Goal: Find specific page/section: Find specific page/section

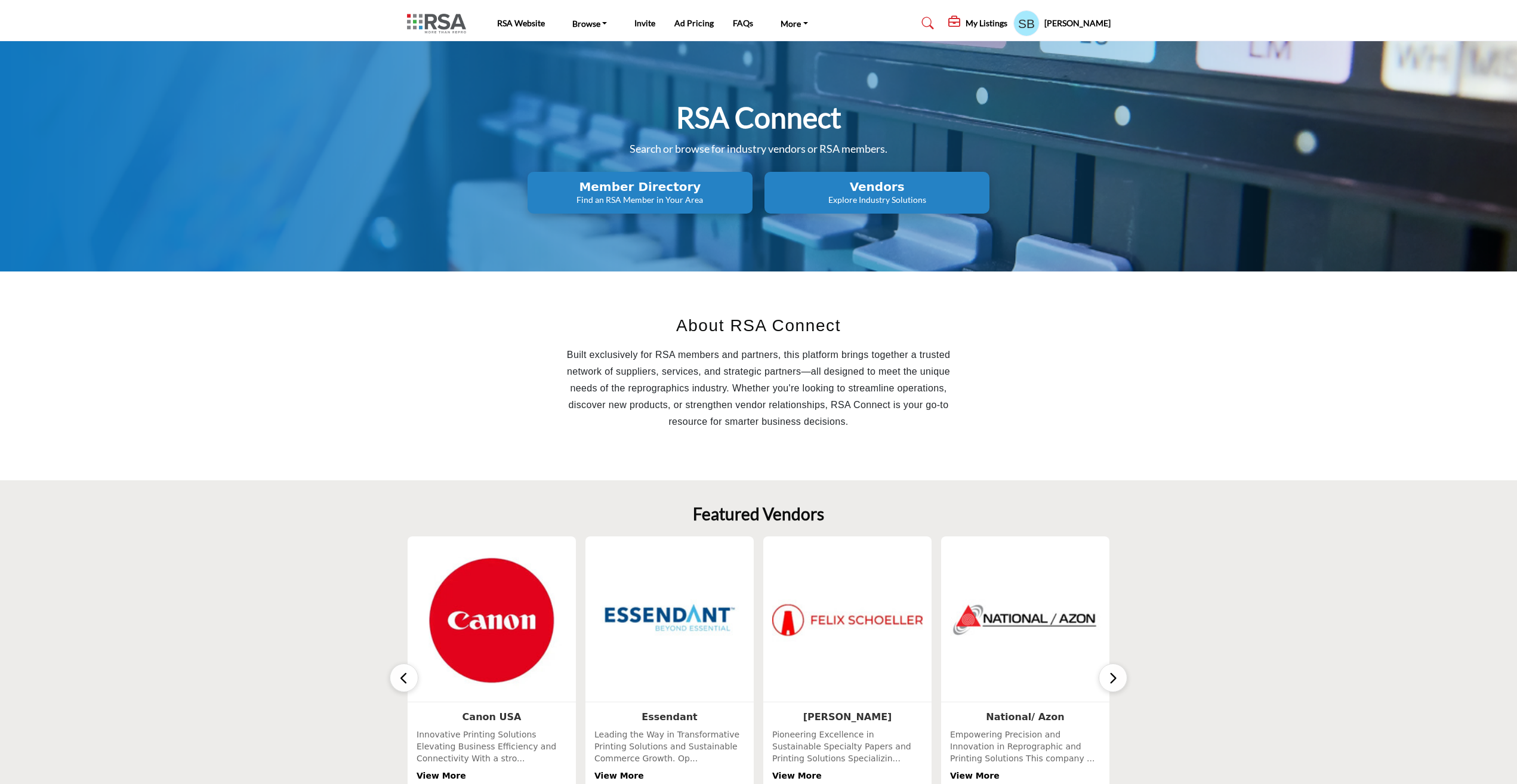
click at [609, 192] on h2 "Member Directory" at bounding box center [640, 187] width 218 height 14
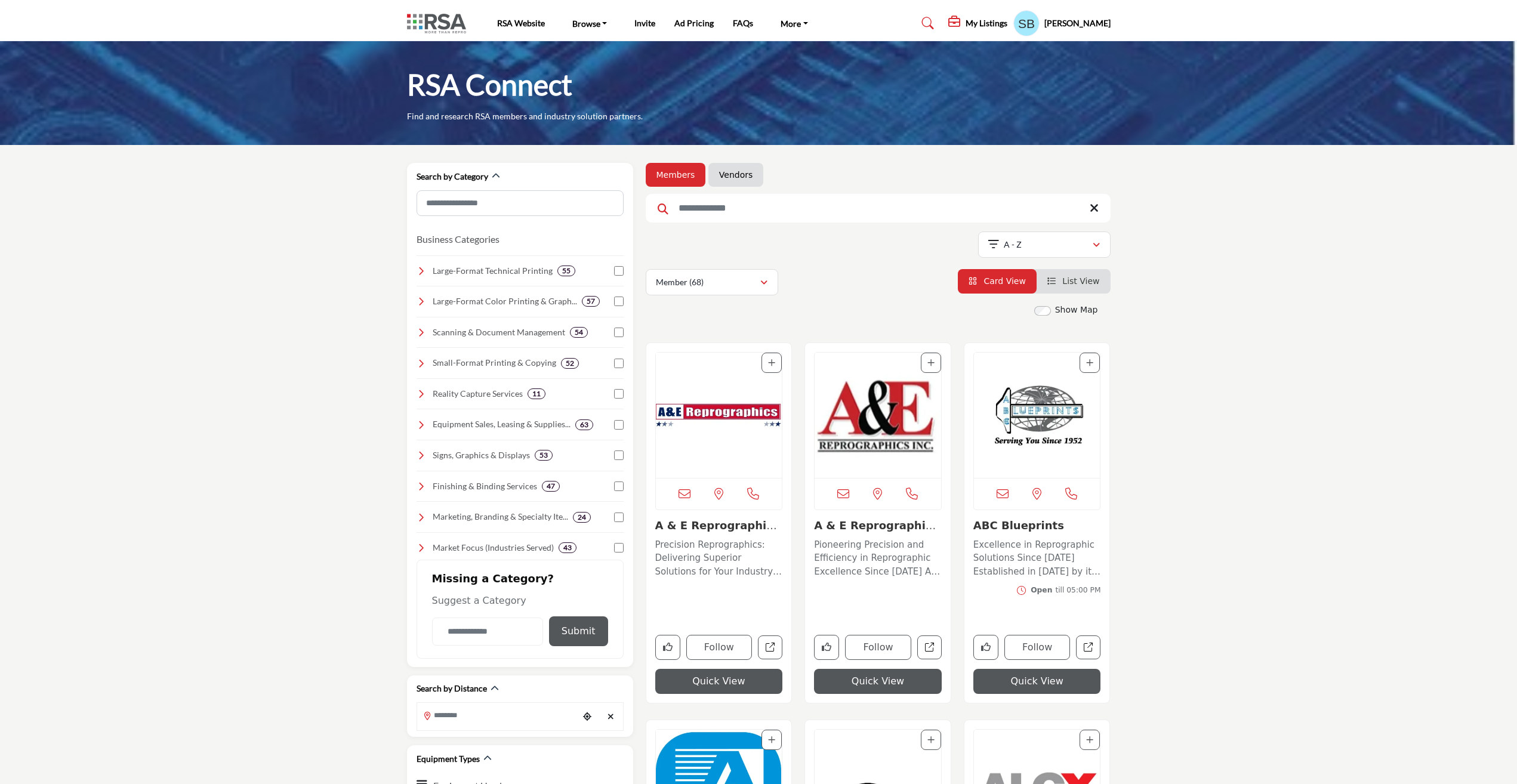
click at [1065, 282] on link "List View" at bounding box center [1074, 281] width 52 height 10
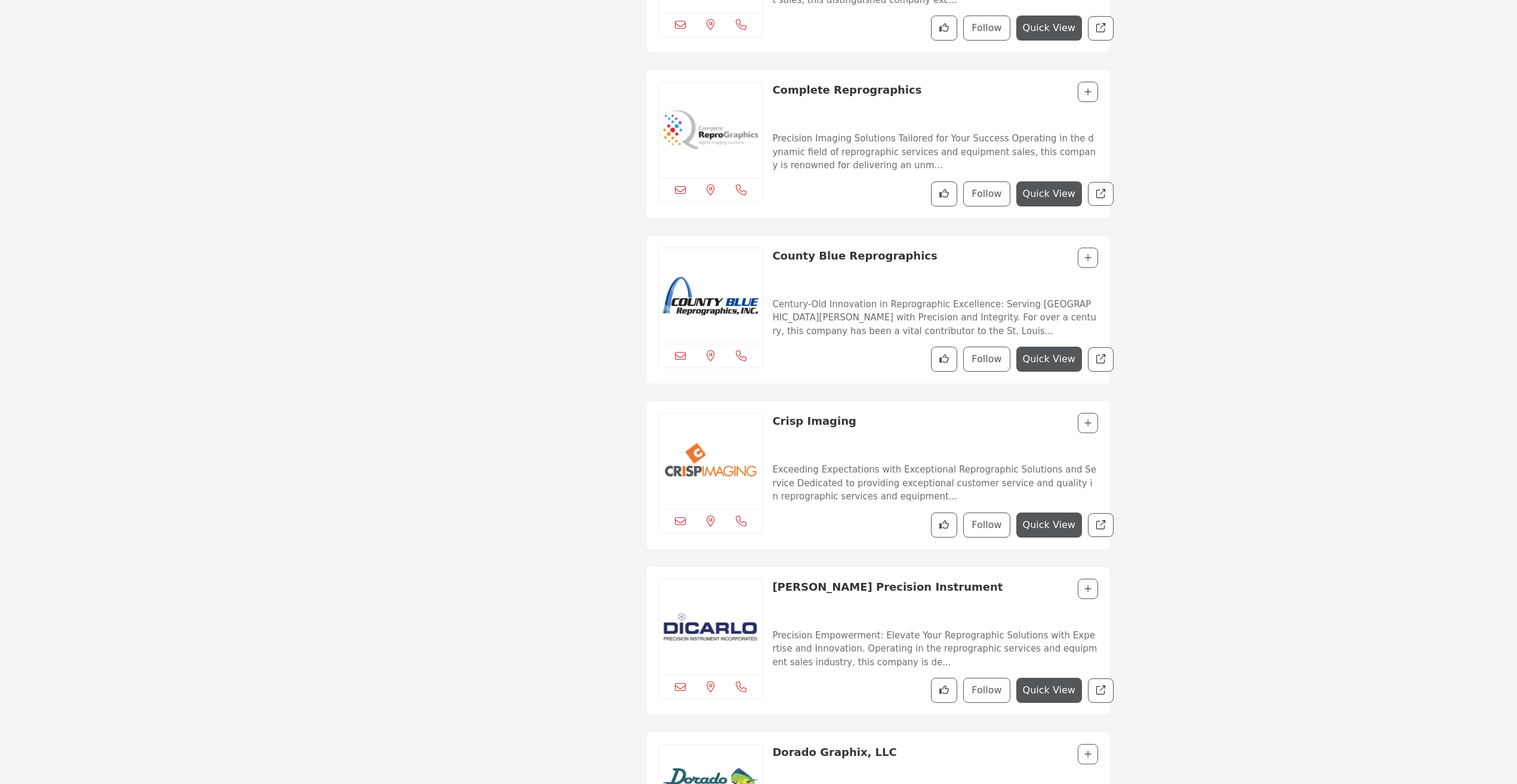
scroll to position [3997, 0]
